Goal: Check status: Check status

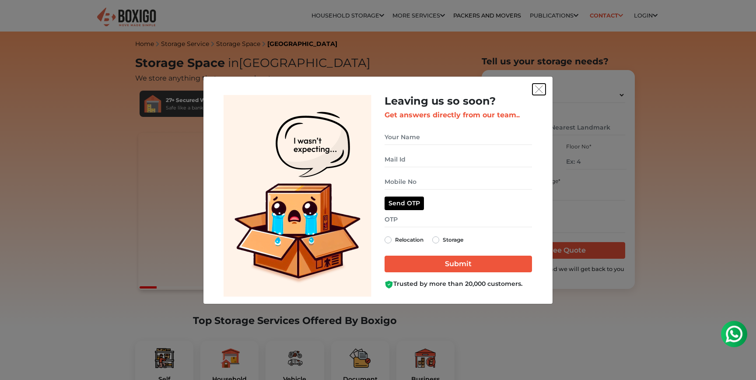
click at [543, 90] on button "get free quote dialog" at bounding box center [539, 89] width 13 height 11
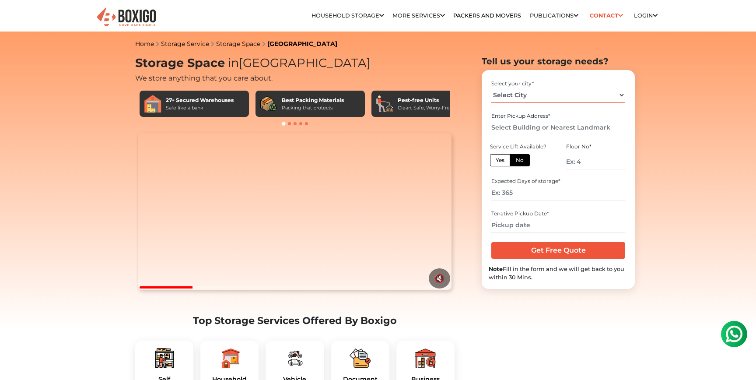
click at [545, 99] on select "Select City Bangalore Bengaluru Bhopal Bhubaneswar Chennai Coimbatore Cuttack D…" at bounding box center [557, 95] width 133 height 15
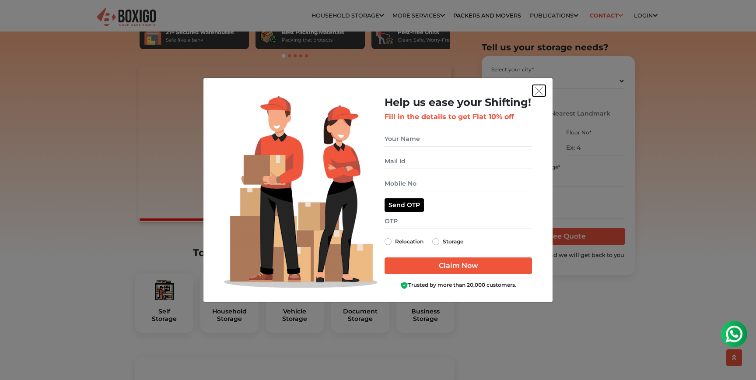
click at [538, 88] on img "get free quote dialog" at bounding box center [539, 91] width 8 height 8
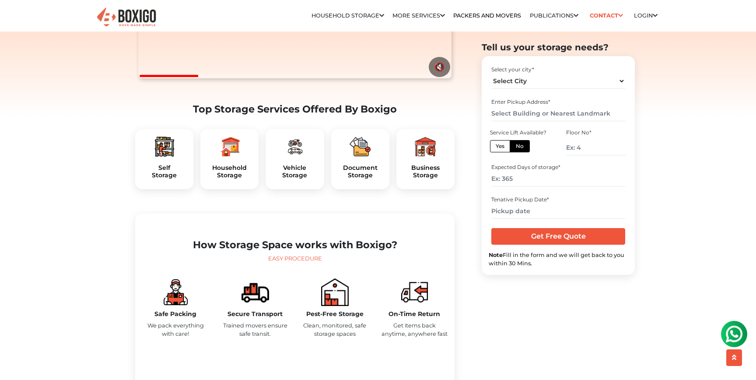
scroll to position [214, 0]
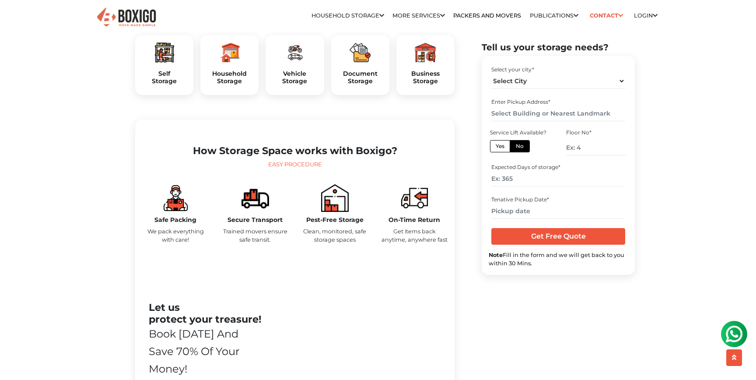
scroll to position [306, 0]
click at [174, 243] on p "We pack everything with care!" at bounding box center [175, 235] width 67 height 17
click at [173, 223] on h5 "Safe Packing" at bounding box center [175, 219] width 67 height 7
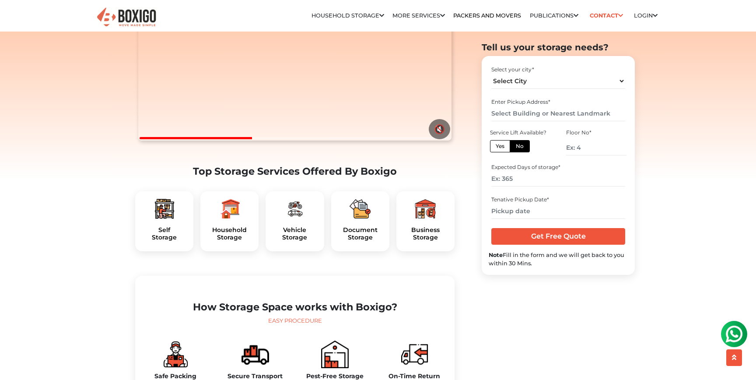
scroll to position [98, 0]
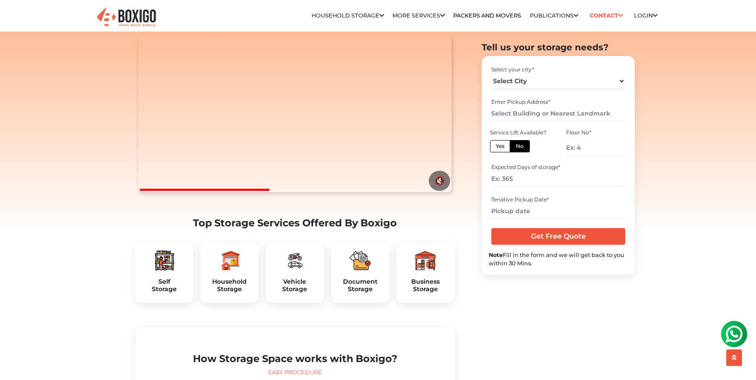
click at [737, 344] on button at bounding box center [734, 334] width 26 height 26
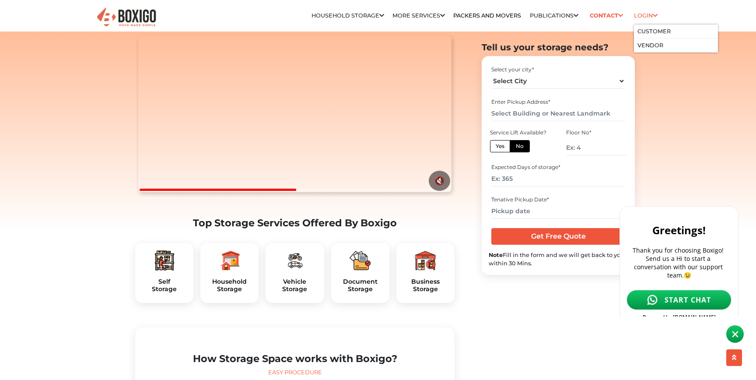
click at [644, 14] on link "Login" at bounding box center [646, 15] width 24 height 7
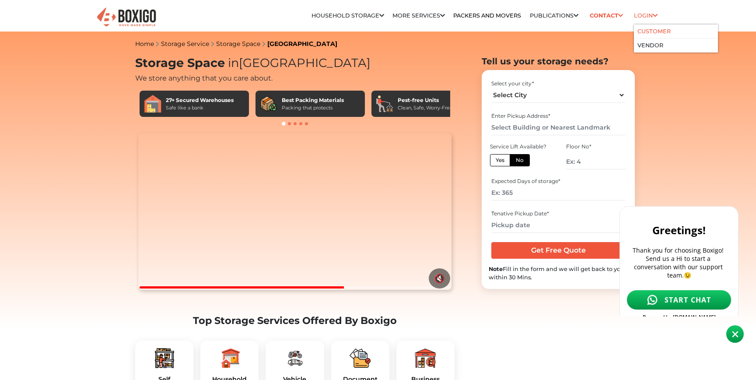
click at [655, 33] on link "Customer" at bounding box center [654, 31] width 33 height 7
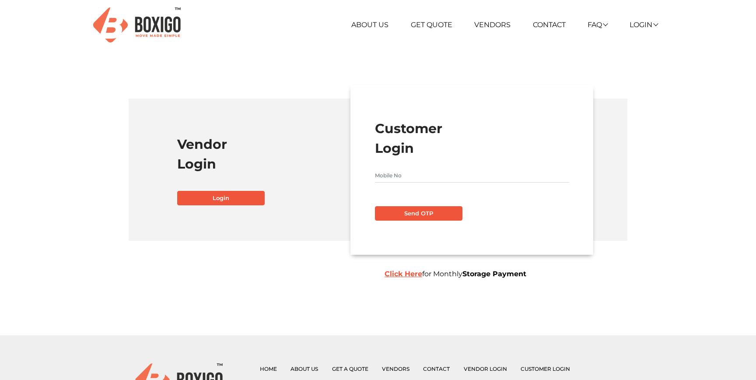
click at [405, 177] on input "text" at bounding box center [472, 175] width 194 height 14
click at [437, 176] on input "text" at bounding box center [472, 175] width 194 height 14
click at [435, 179] on input "text" at bounding box center [472, 175] width 194 height 14
type input "9971970947"
click at [434, 207] on button "Send OTP" at bounding box center [419, 213] width 88 height 15
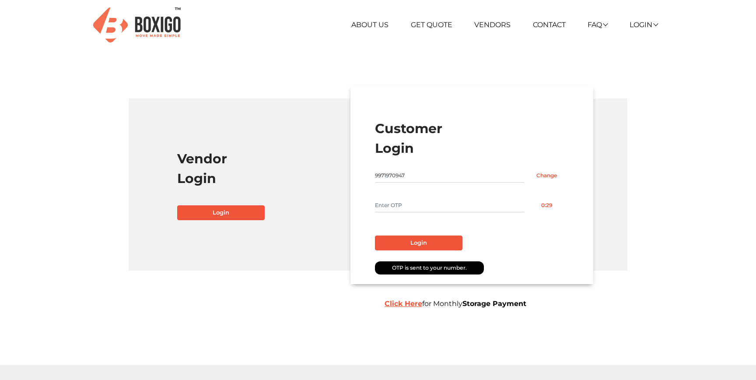
click at [434, 207] on input "text" at bounding box center [450, 205] width 150 height 14
type input "9838"
click at [434, 245] on button "Login" at bounding box center [419, 242] width 88 height 15
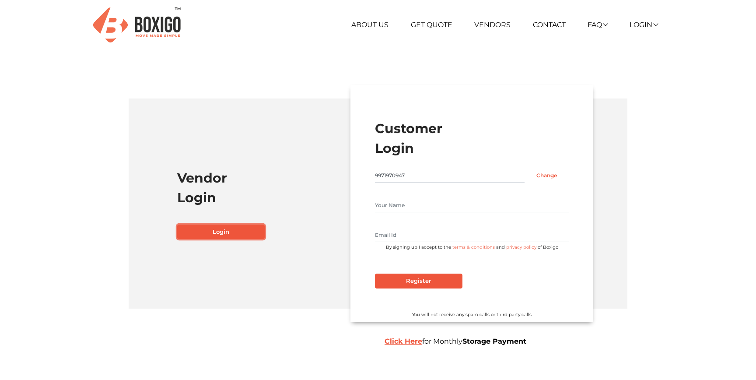
click at [239, 233] on link "Login" at bounding box center [221, 232] width 88 height 15
click at [651, 21] on link "Login" at bounding box center [644, 25] width 28 height 8
click at [653, 45] on link "Customer" at bounding box center [665, 38] width 70 height 16
click at [657, 40] on link "Customer" at bounding box center [665, 38] width 70 height 16
click at [660, 39] on link "Customer" at bounding box center [665, 38] width 70 height 16
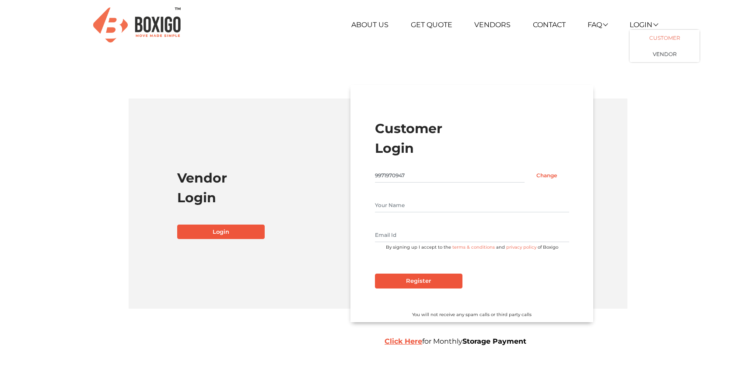
click at [660, 39] on link "Customer" at bounding box center [665, 38] width 70 height 16
click at [660, 38] on link "Customer" at bounding box center [665, 38] width 70 height 16
click at [551, 174] on input "Change" at bounding box center [547, 175] width 45 height 14
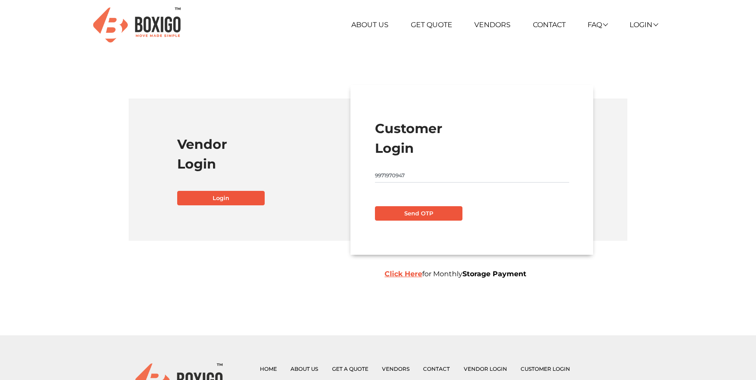
click at [485, 171] on input "9971970947" at bounding box center [472, 175] width 194 height 14
type input "8769294330"
click at [449, 211] on button "Send OTP" at bounding box center [419, 213] width 88 height 15
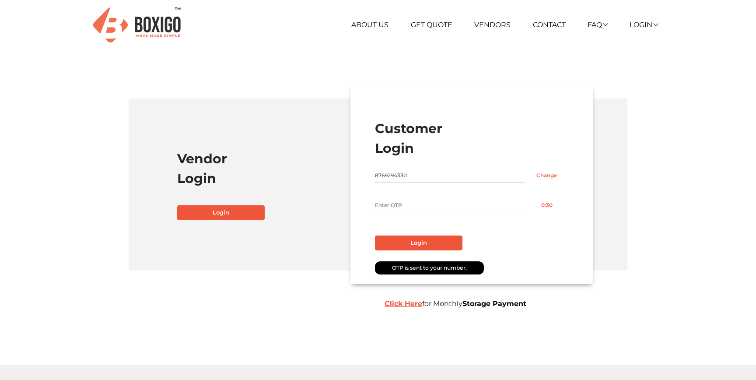
click at [442, 211] on input "text" at bounding box center [450, 205] width 150 height 14
click at [442, 206] on input "text" at bounding box center [450, 205] width 150 height 14
type input "1863"
click at [442, 243] on button "Login" at bounding box center [419, 242] width 88 height 15
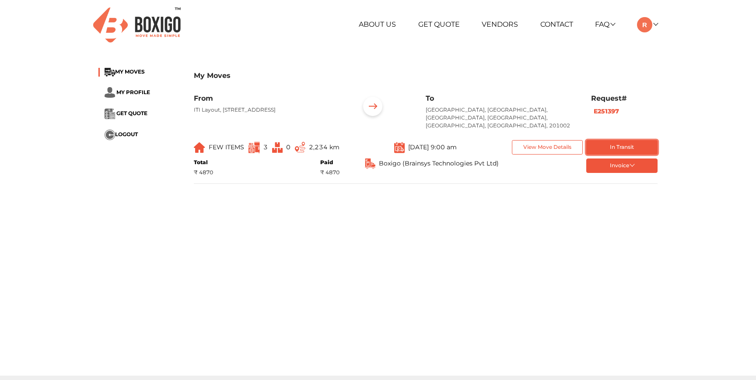
click at [611, 142] on button "In Transit" at bounding box center [621, 147] width 71 height 14
click at [628, 140] on button "In Transit" at bounding box center [621, 147] width 71 height 14
click at [628, 160] on button "Invoice" at bounding box center [621, 165] width 71 height 14
click at [412, 253] on main "My Moves MY MOVES MY PROFILE GET QUOTE LOGOUT My Moves From ITI Layout, 7th Sec…" at bounding box center [378, 217] width 756 height 315
click at [256, 142] on img at bounding box center [254, 147] width 11 height 11
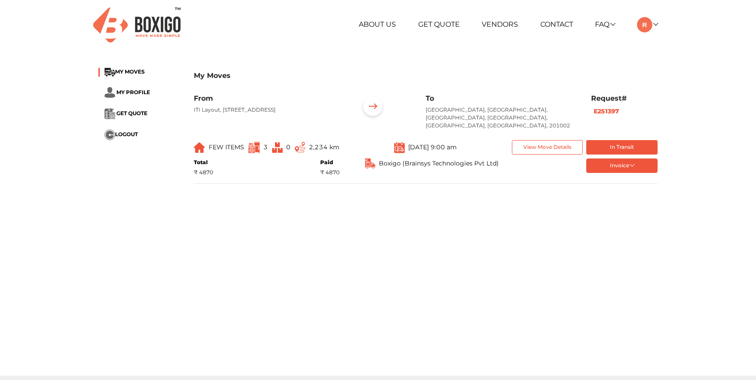
click at [134, 97] on li "MY PROFILE" at bounding box center [139, 92] width 82 height 11
click at [373, 109] on img at bounding box center [372, 107] width 27 height 27
click at [538, 140] on button "View Move Details" at bounding box center [547, 147] width 71 height 14
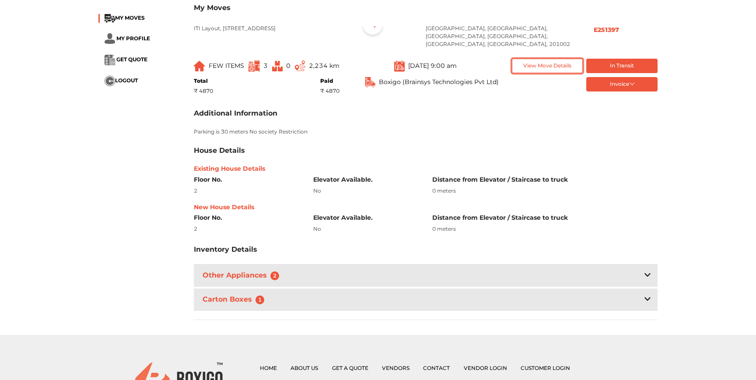
scroll to position [92, 0]
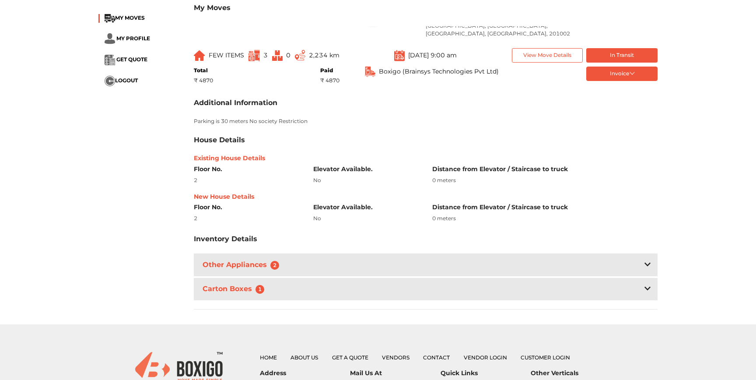
click at [290, 258] on div "Other Appliances 2" at bounding box center [426, 264] width 464 height 22
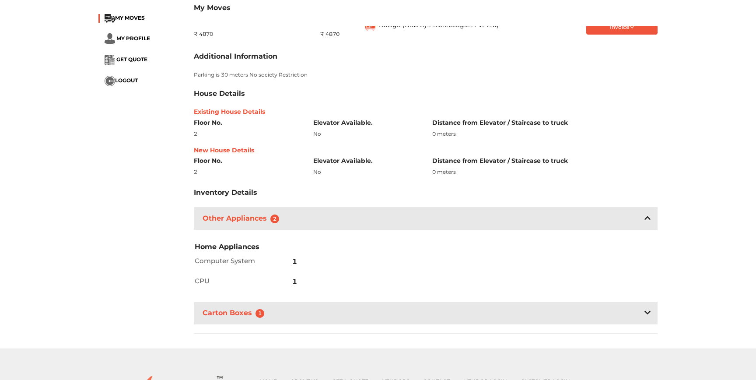
scroll to position [141, 0]
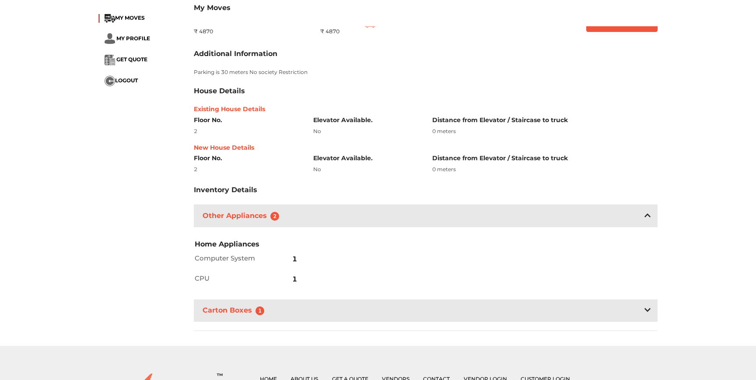
click at [312, 303] on div "Carton Boxes 1" at bounding box center [426, 310] width 464 height 22
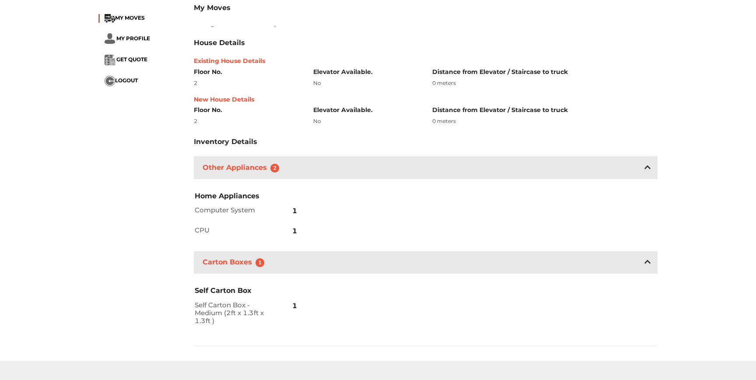
scroll to position [190, 0]
click at [248, 226] on h2 "CPU" at bounding box center [234, 230] width 78 height 8
click at [275, 201] on div "1" at bounding box center [286, 210] width 26 height 20
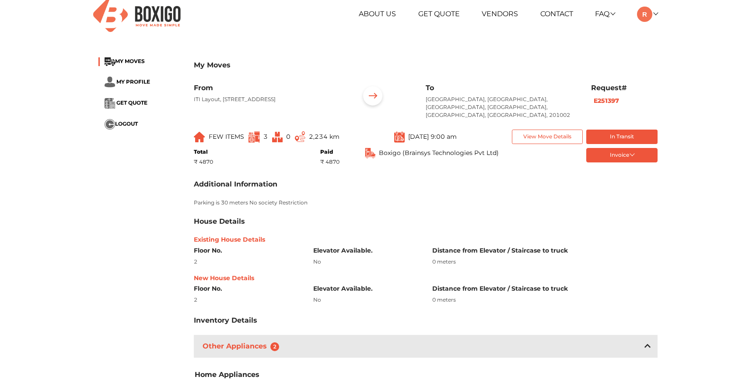
scroll to position [0, 0]
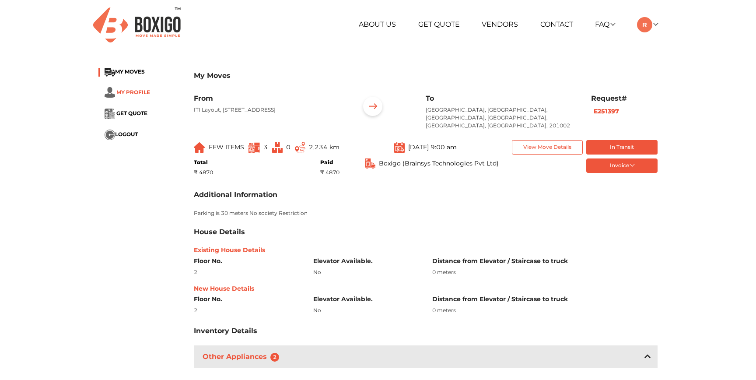
click at [145, 94] on span "MY PROFILE" at bounding box center [133, 92] width 34 height 7
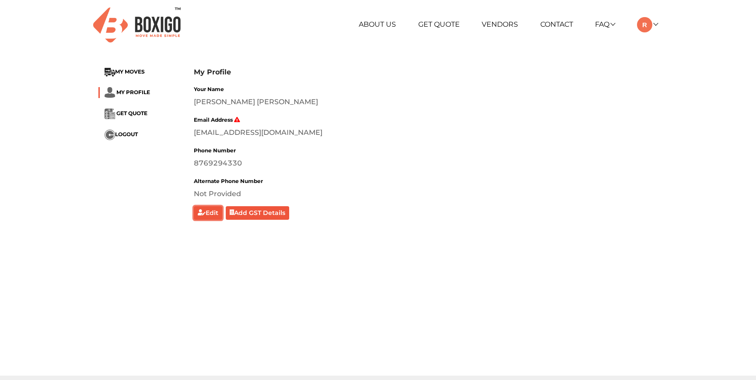
click at [212, 218] on button "Edit" at bounding box center [208, 213] width 28 height 14
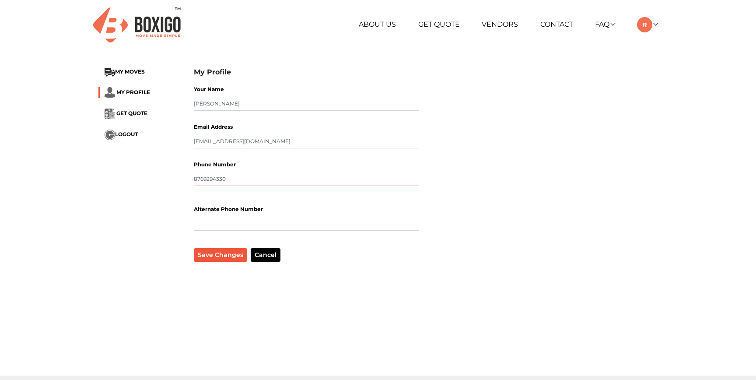
drag, startPoint x: 241, startPoint y: 178, endPoint x: 155, endPoint y: 184, distance: 86.0
click at [155, 184] on div "My Profile MY MOVES MY PROFILE GET QUOTE LOGOUT My Profile Your Name [PERSON_NA…" at bounding box center [378, 164] width 572 height 209
type input "9971970947"
click at [232, 256] on button "Save Changes" at bounding box center [220, 255] width 53 height 14
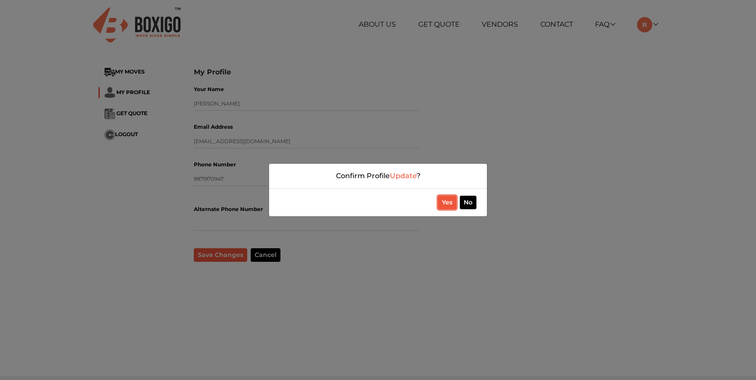
click at [448, 202] on button "Yes" at bounding box center [447, 203] width 18 height 14
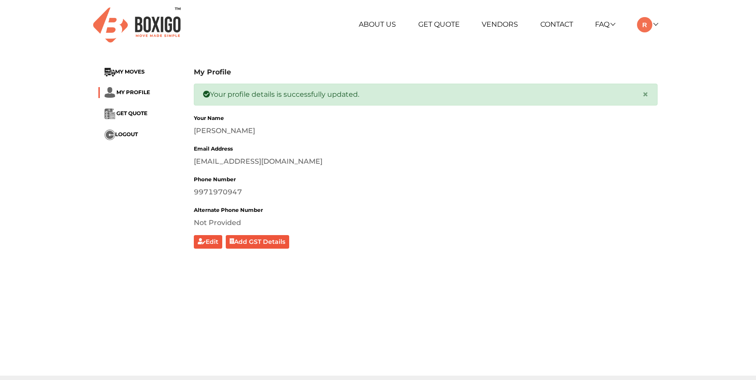
click at [138, 95] on li "MY PROFILE" at bounding box center [139, 92] width 82 height 11
click at [137, 91] on span "MY PROFILE" at bounding box center [133, 92] width 34 height 7
click at [133, 110] on span "GET QUOTE" at bounding box center [131, 113] width 31 height 7
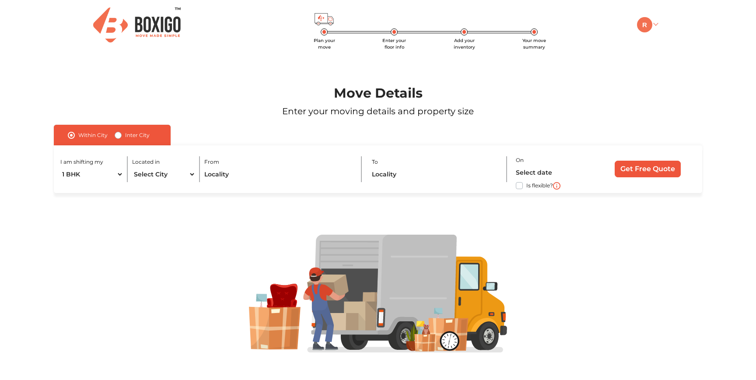
click at [647, 26] on img at bounding box center [644, 24] width 15 height 15
drag, startPoint x: 658, startPoint y: 43, endPoint x: 660, endPoint y: 34, distance: 9.4
click at [660, 34] on link "My Moves" at bounding box center [672, 37] width 70 height 16
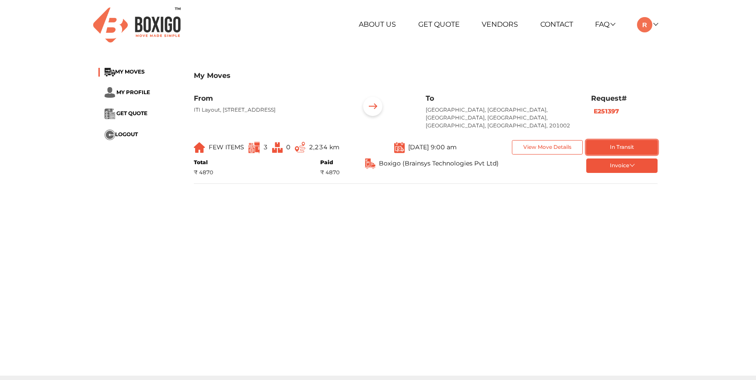
click at [618, 140] on button "In Transit" at bounding box center [621, 147] width 71 height 14
click at [611, 142] on button "In Transit" at bounding box center [621, 147] width 71 height 14
click at [558, 140] on button "View Move Details" at bounding box center [547, 147] width 71 height 14
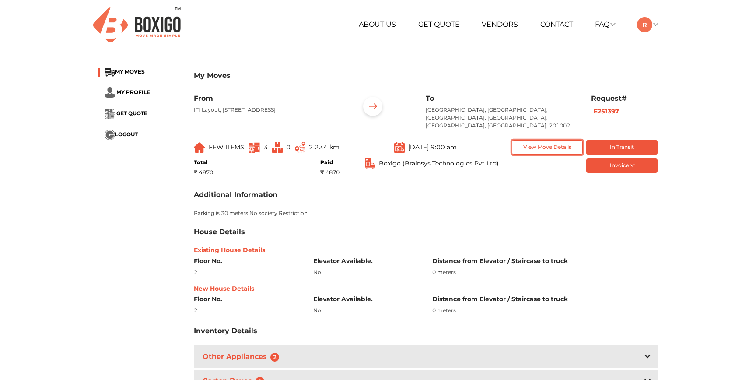
scroll to position [236, 0]
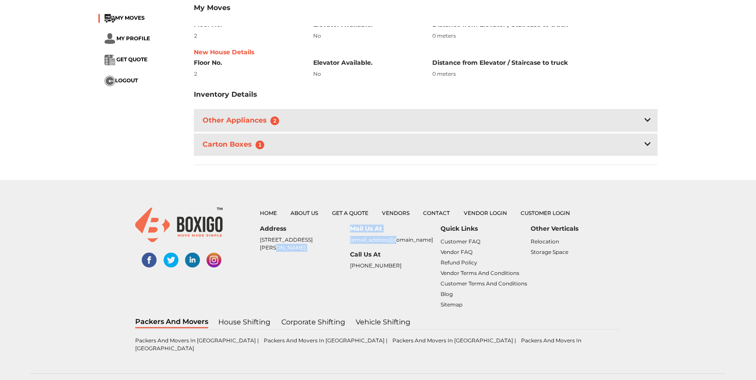
drag, startPoint x: 348, startPoint y: 232, endPoint x: 413, endPoint y: 234, distance: 64.4
click at [413, 234] on div "Address [STREET_ADDRESS][PERSON_NAME] Mail Us At [EMAIL_ADDRESS][DOMAIN_NAME] C…" at bounding box center [440, 270] width 361 height 91
click at [425, 301] on div "Mail Us At [EMAIL_ADDRESS][DOMAIN_NAME] Call Us At [PHONE_NUMBER]" at bounding box center [395, 270] width 90 height 91
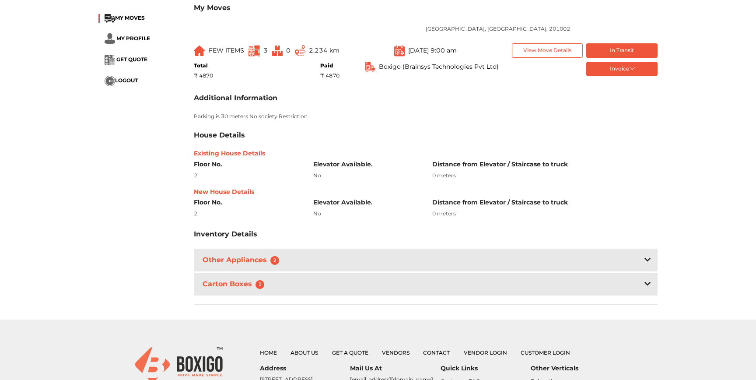
scroll to position [0, 0]
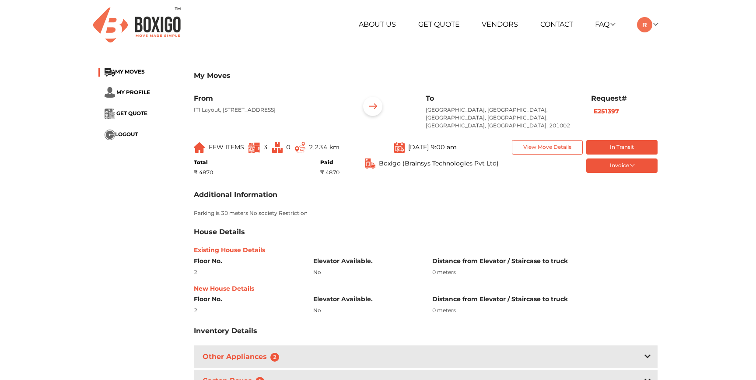
click at [340, 43] on div "About Us Get Quote Vendors Contact FAQ Customer FAQ Vendor FAQ My Moves My Prof…" at bounding box center [378, 25] width 572 height 50
click at [382, 50] on div "[PHONE_NUMBER] RELOCATION STORAGE SPACE About Us Get Quote Vendors Contact FAQ …" at bounding box center [378, 316] width 756 height 632
click at [379, 51] on div "[PHONE_NUMBER] RELOCATION STORAGE SPACE About Us Get Quote Vendors Contact FAQ …" at bounding box center [378, 316] width 756 height 632
click at [416, 190] on div "Additional Information" at bounding box center [426, 194] width 464 height 8
click at [422, 190] on div "Additional Information" at bounding box center [426, 194] width 464 height 8
